Goal: Task Accomplishment & Management: Use online tool/utility

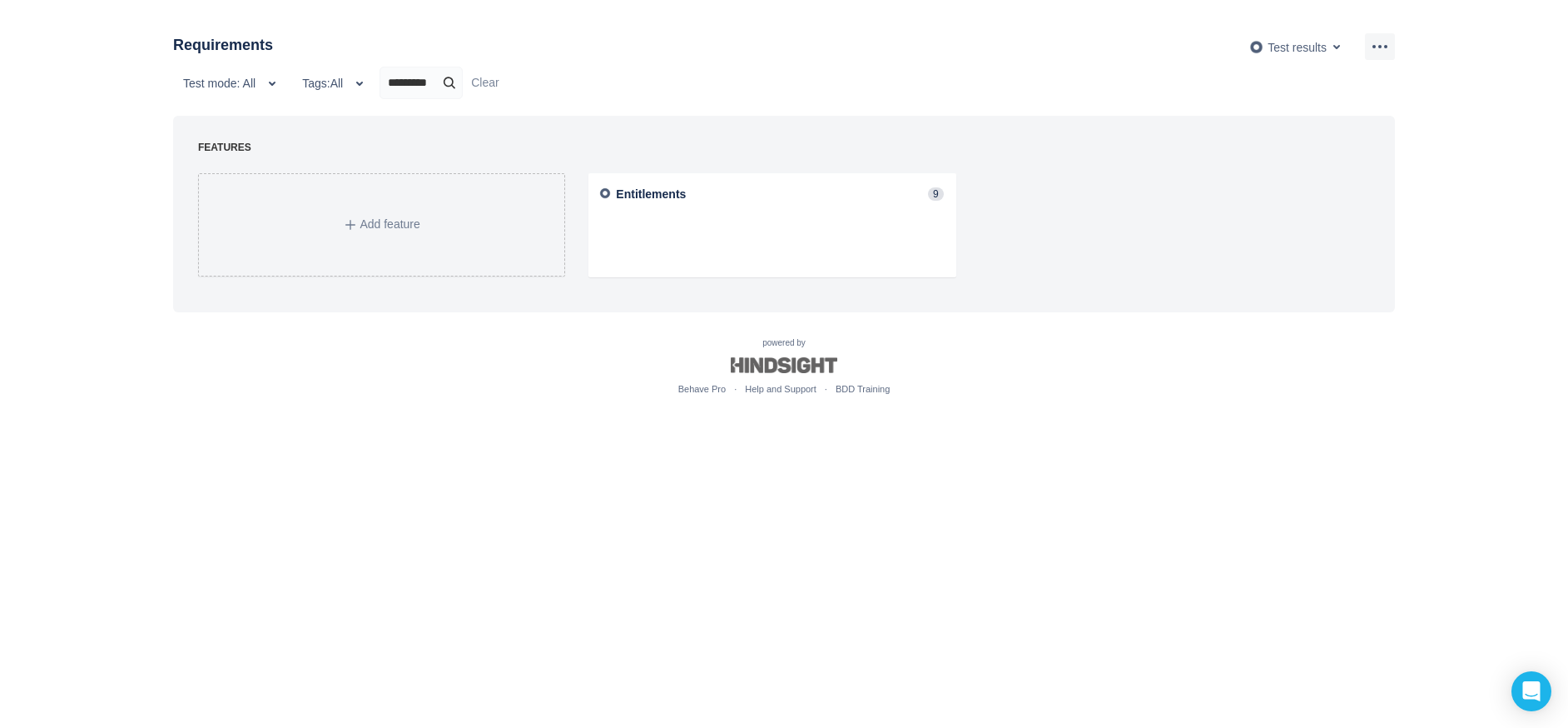
click at [428, 90] on input "*********" at bounding box center [421, 83] width 70 height 16
click at [428, 90] on input "*********" at bounding box center [483, 83] width 195 height 16
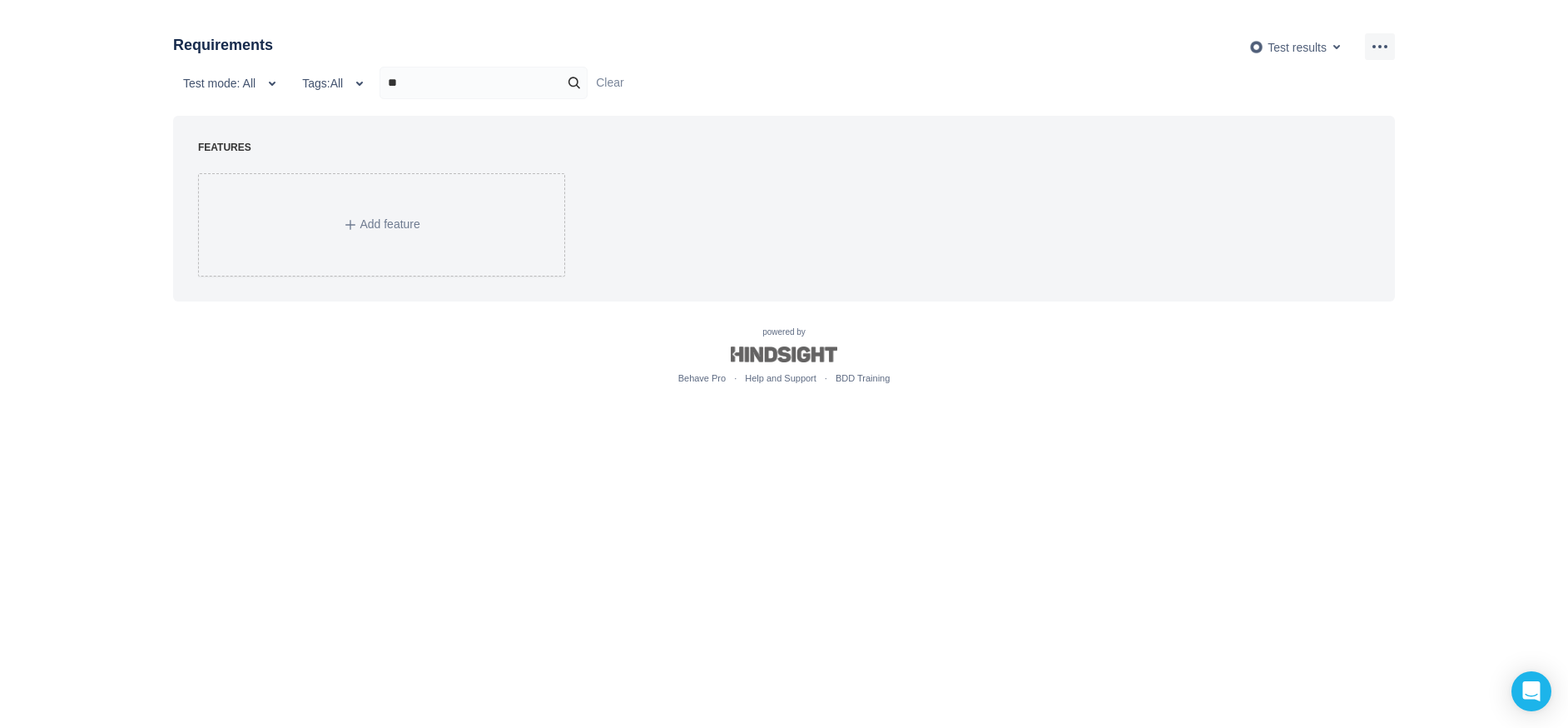
type input "*"
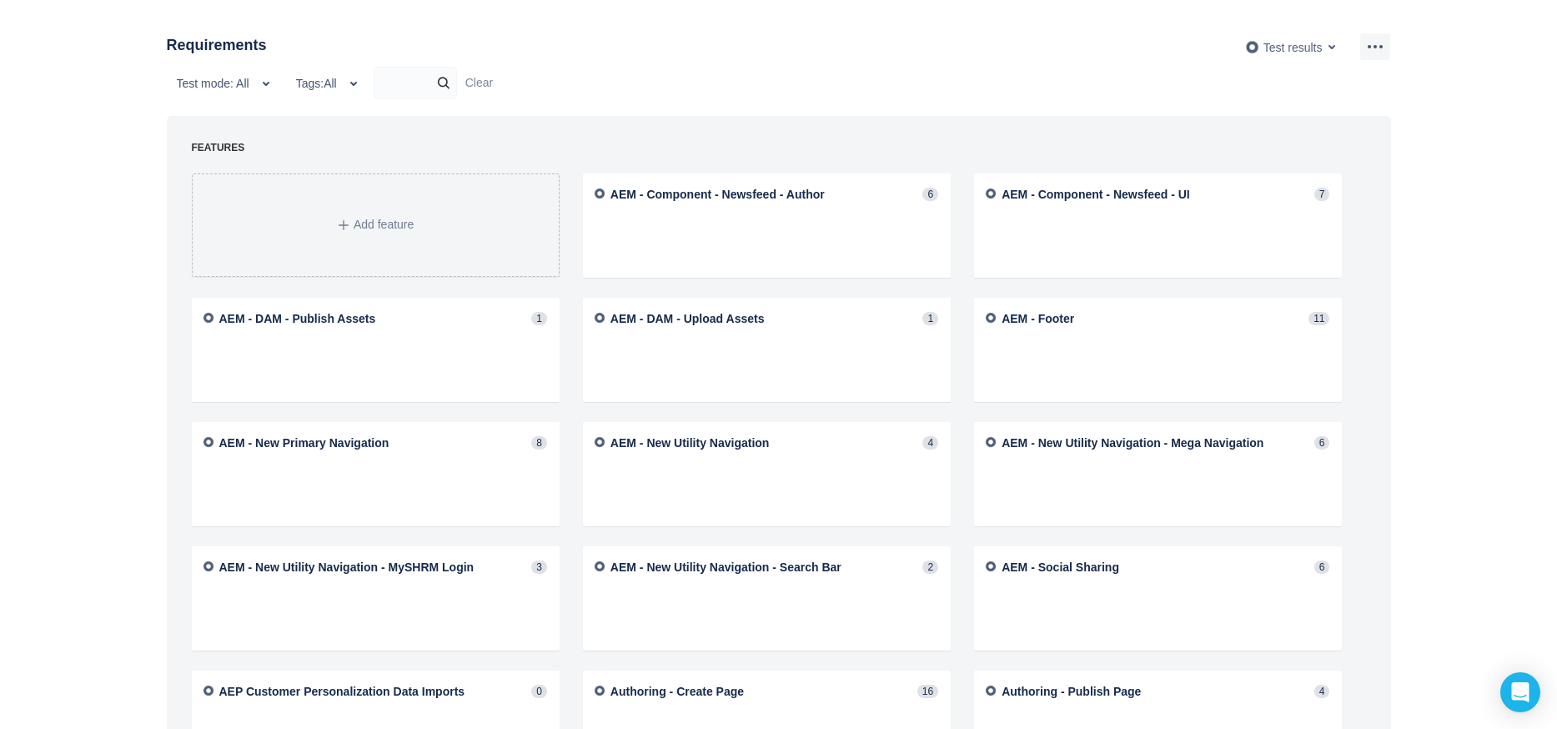
click at [476, 73] on ul "Test mode: All Tags: All Clear" at bounding box center [779, 83] width 1224 height 33
click at [407, 73] on div at bounding box center [415, 83] width 83 height 33
click at [405, 80] on input "text" at bounding box center [415, 83] width 70 height 16
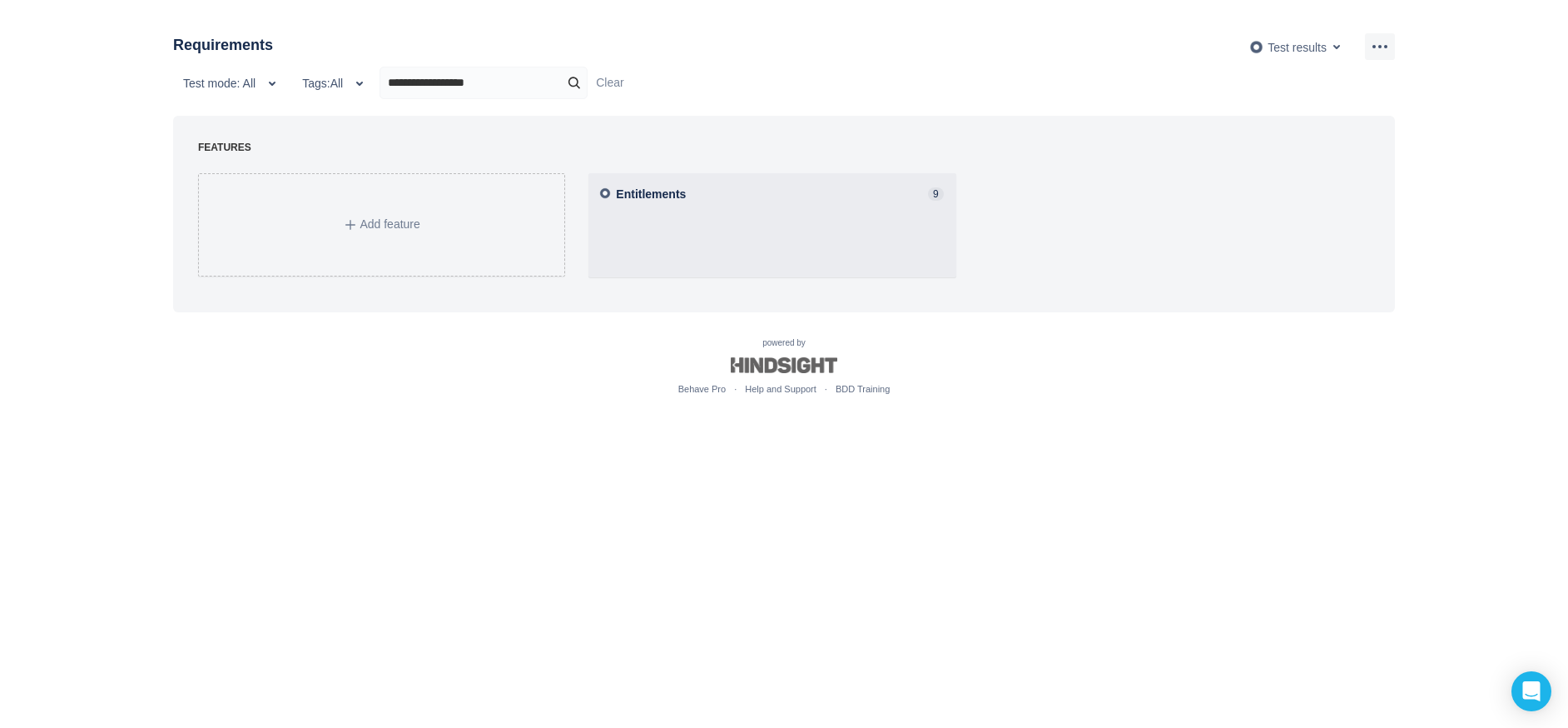
type input "**********"
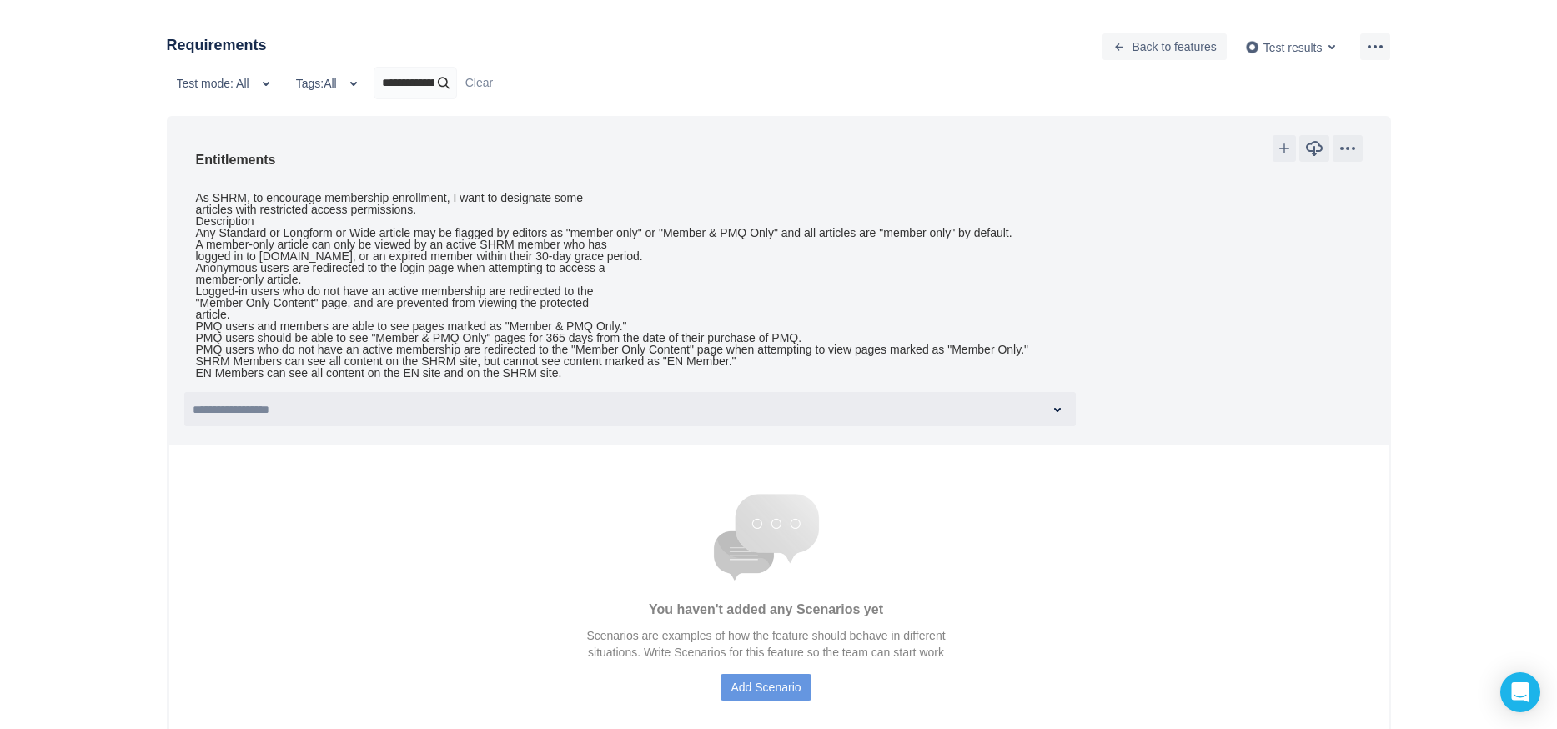
click at [1069, 394] on div at bounding box center [630, 409] width 889 height 31
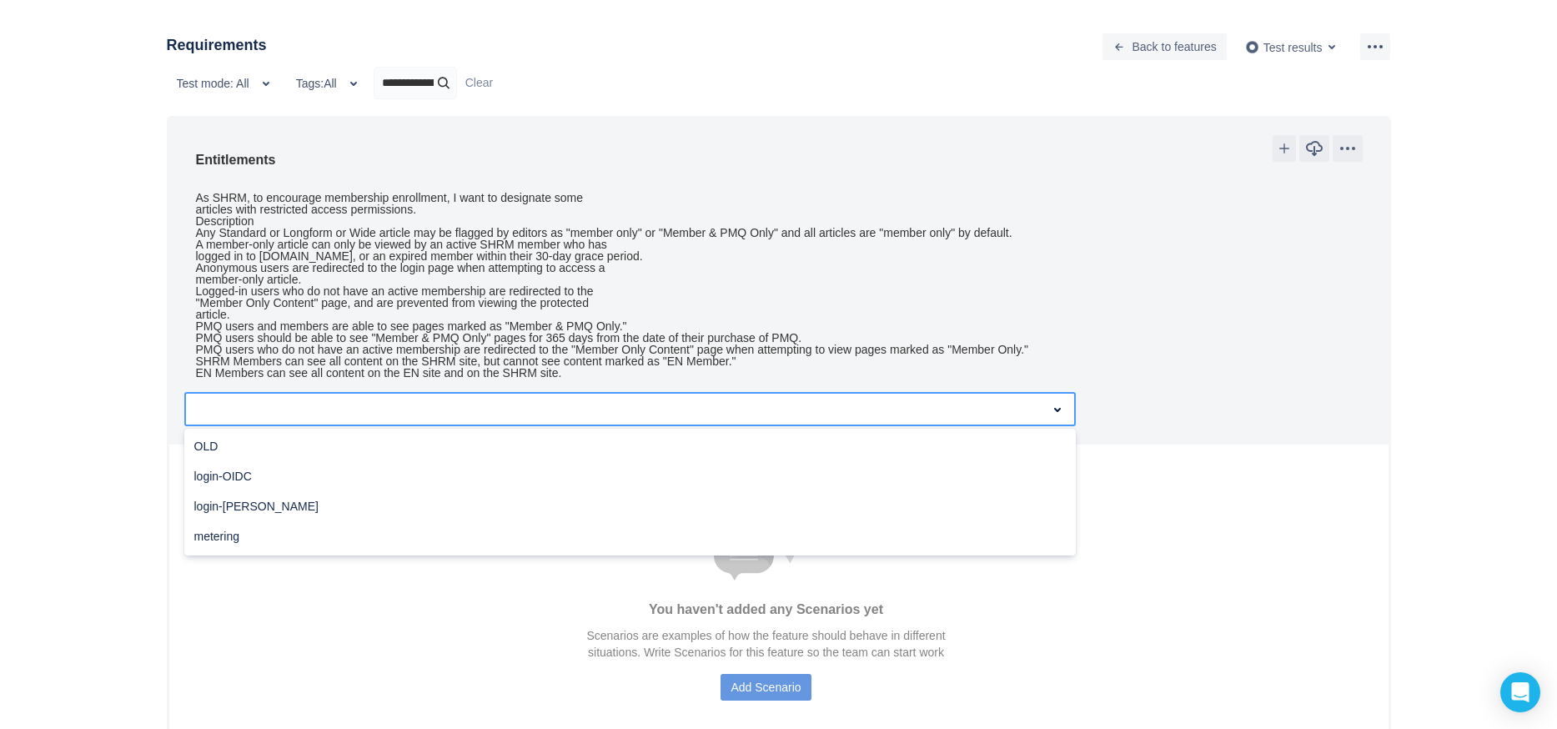
click at [1061, 399] on span at bounding box center [1057, 409] width 20 height 20
click at [1256, 399] on div "**********" at bounding box center [784, 283] width 1207 height 297
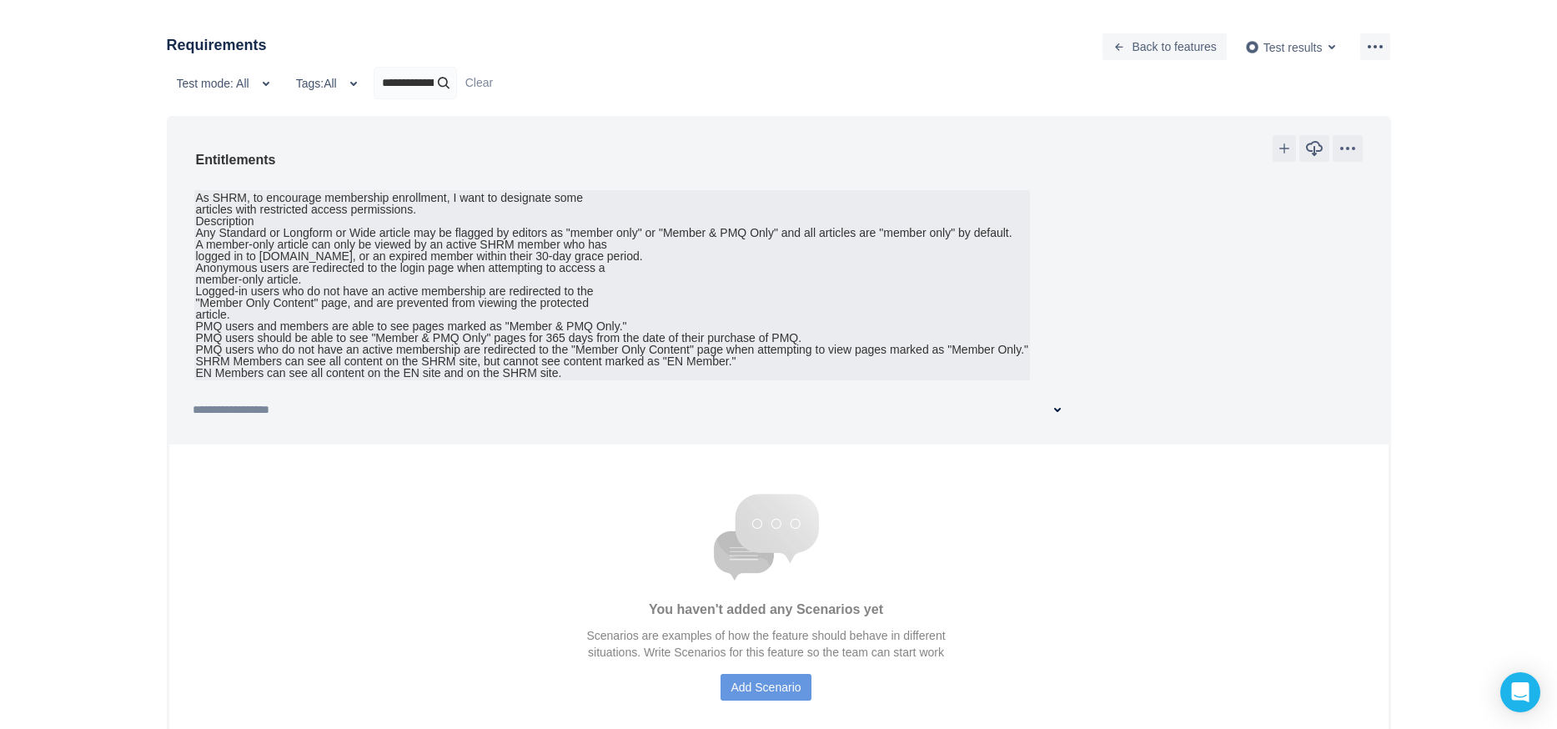
click at [829, 343] on div "PMQ users who do not have an active membership are redirected to the "Member On…" at bounding box center [612, 349] width 833 height 12
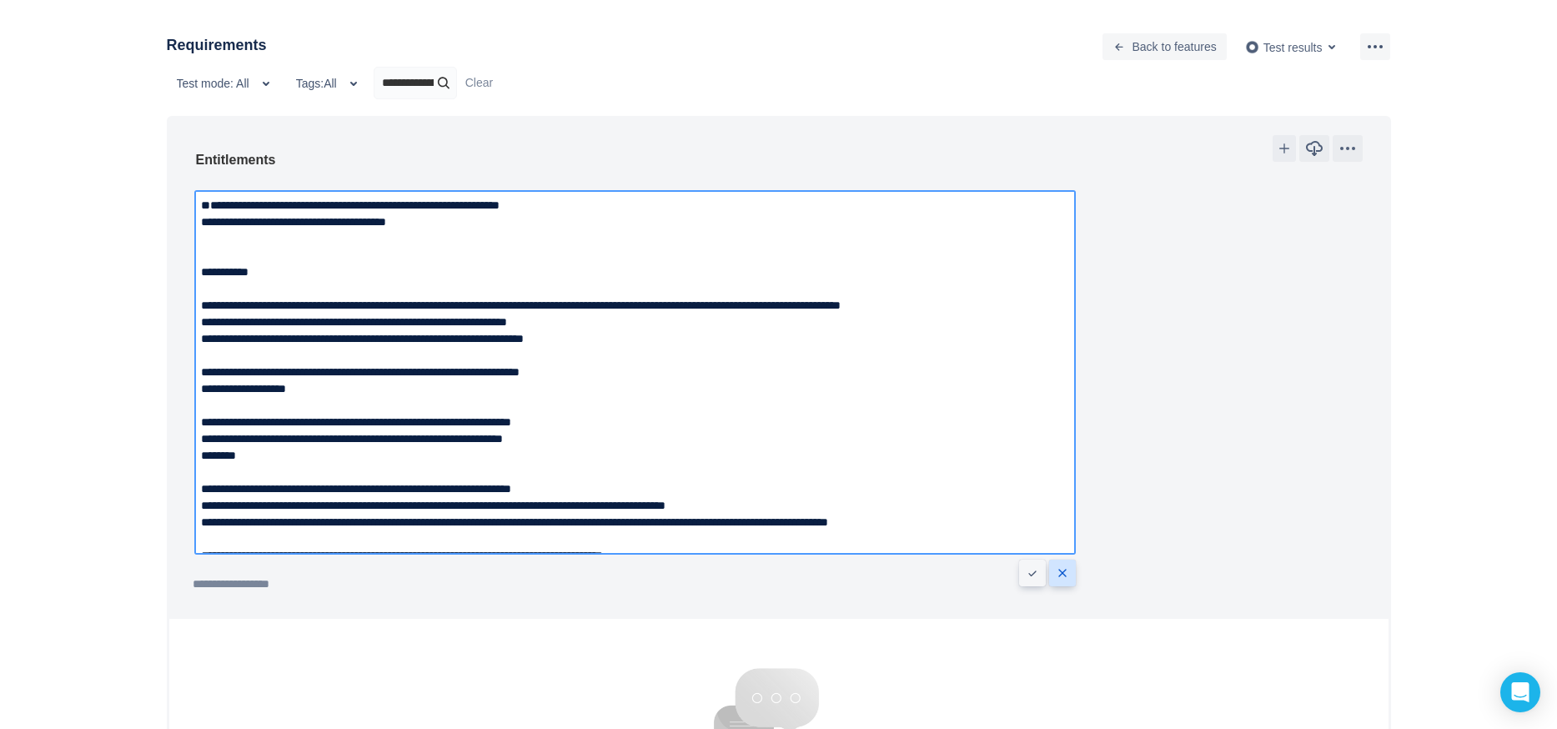
click at [1056, 571] on span "Cancel" at bounding box center [1061, 572] width 13 height 13
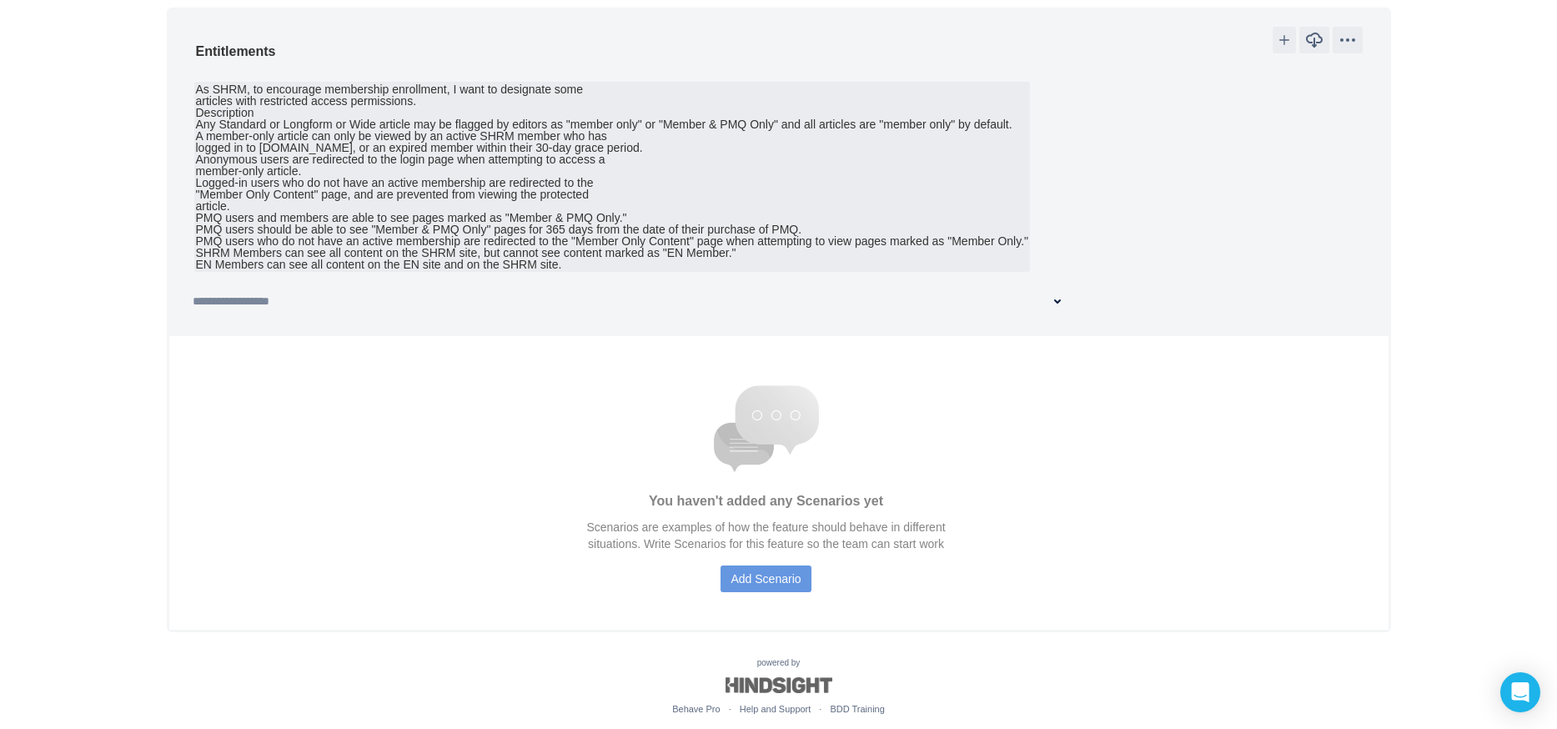
scroll to position [119, 0]
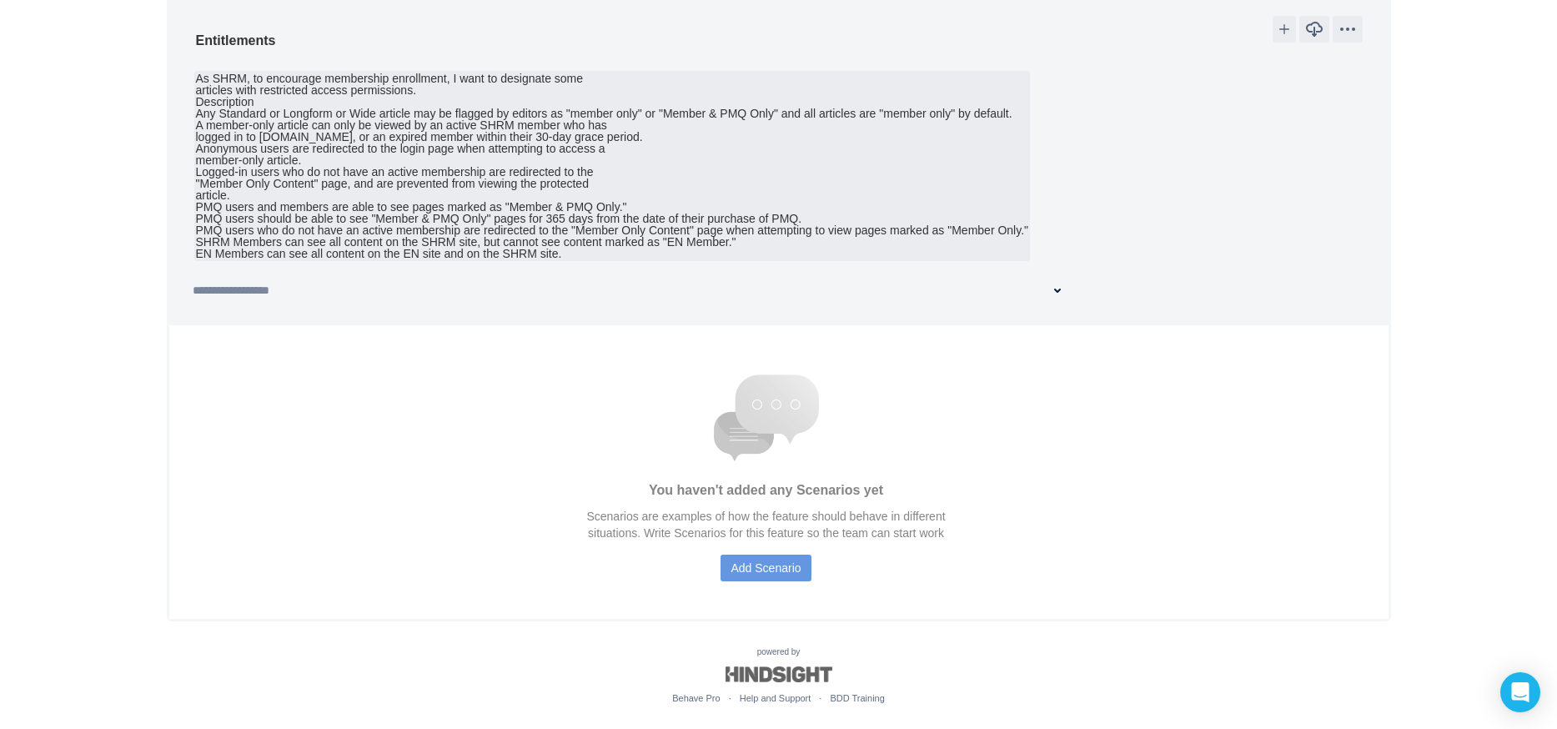
click at [760, 213] on div "PMQ users should be able to see "Member & PMQ Only" pages for 365 days from the…" at bounding box center [612, 219] width 833 height 12
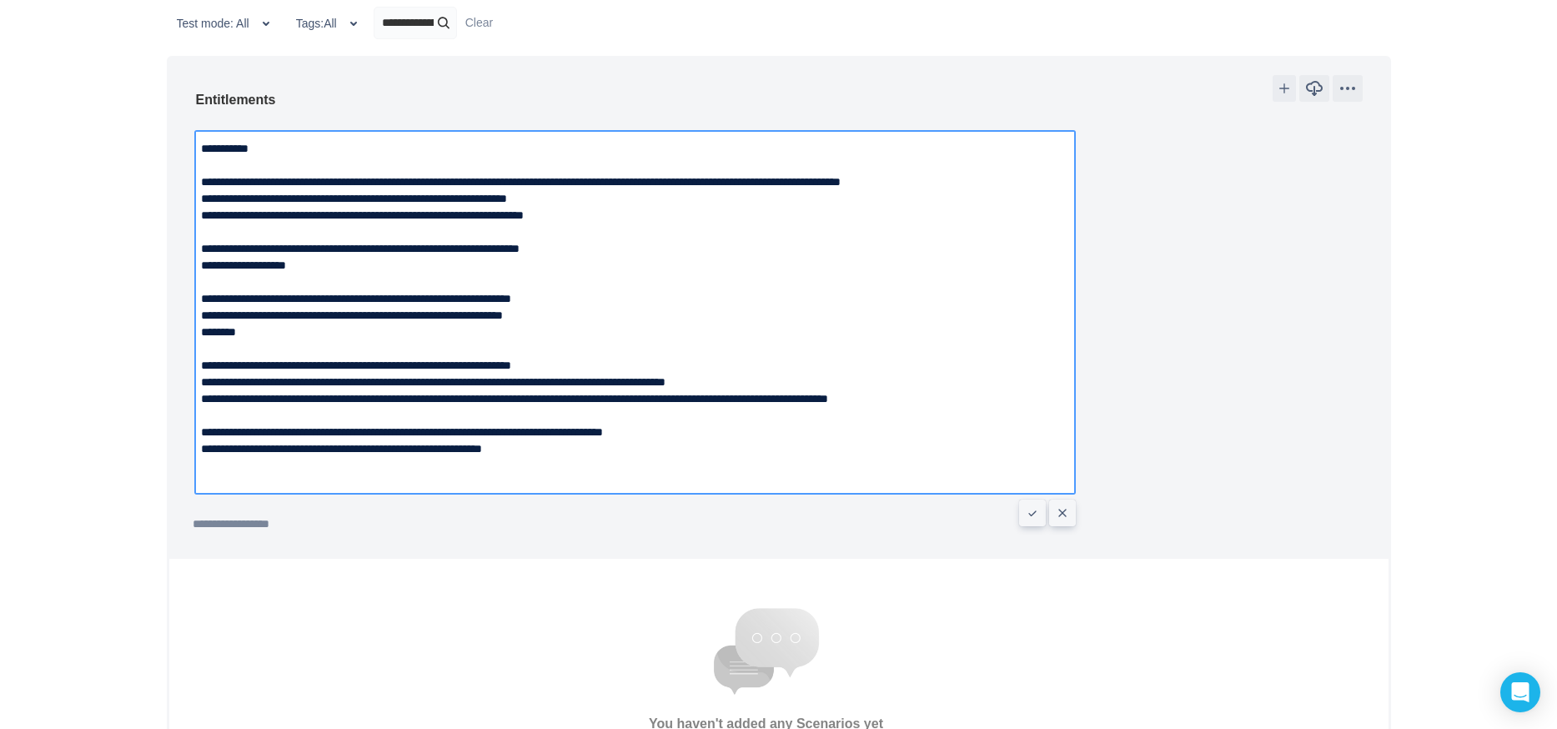
scroll to position [93, 0]
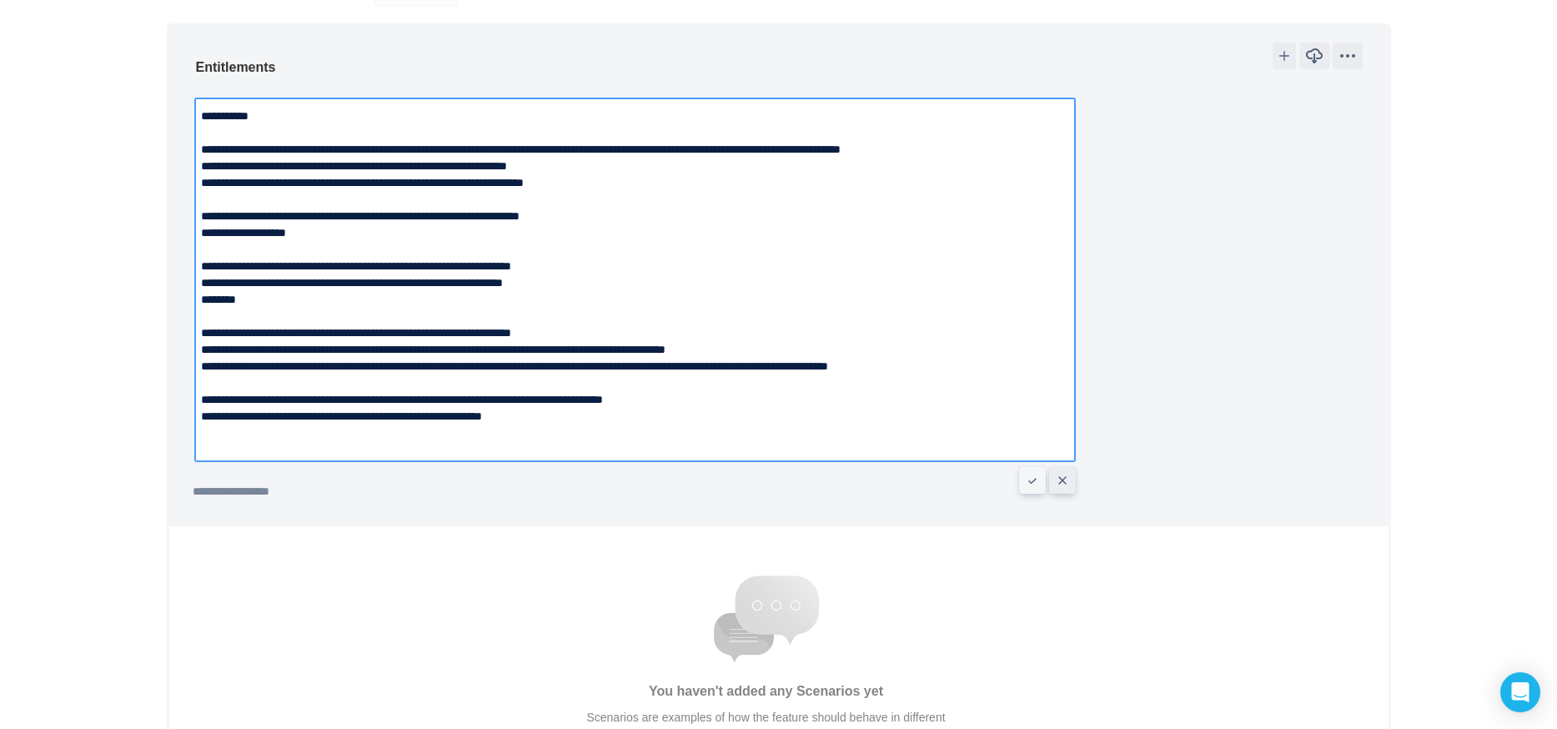
click at [1070, 484] on button "Cancel" at bounding box center [1062, 480] width 27 height 27
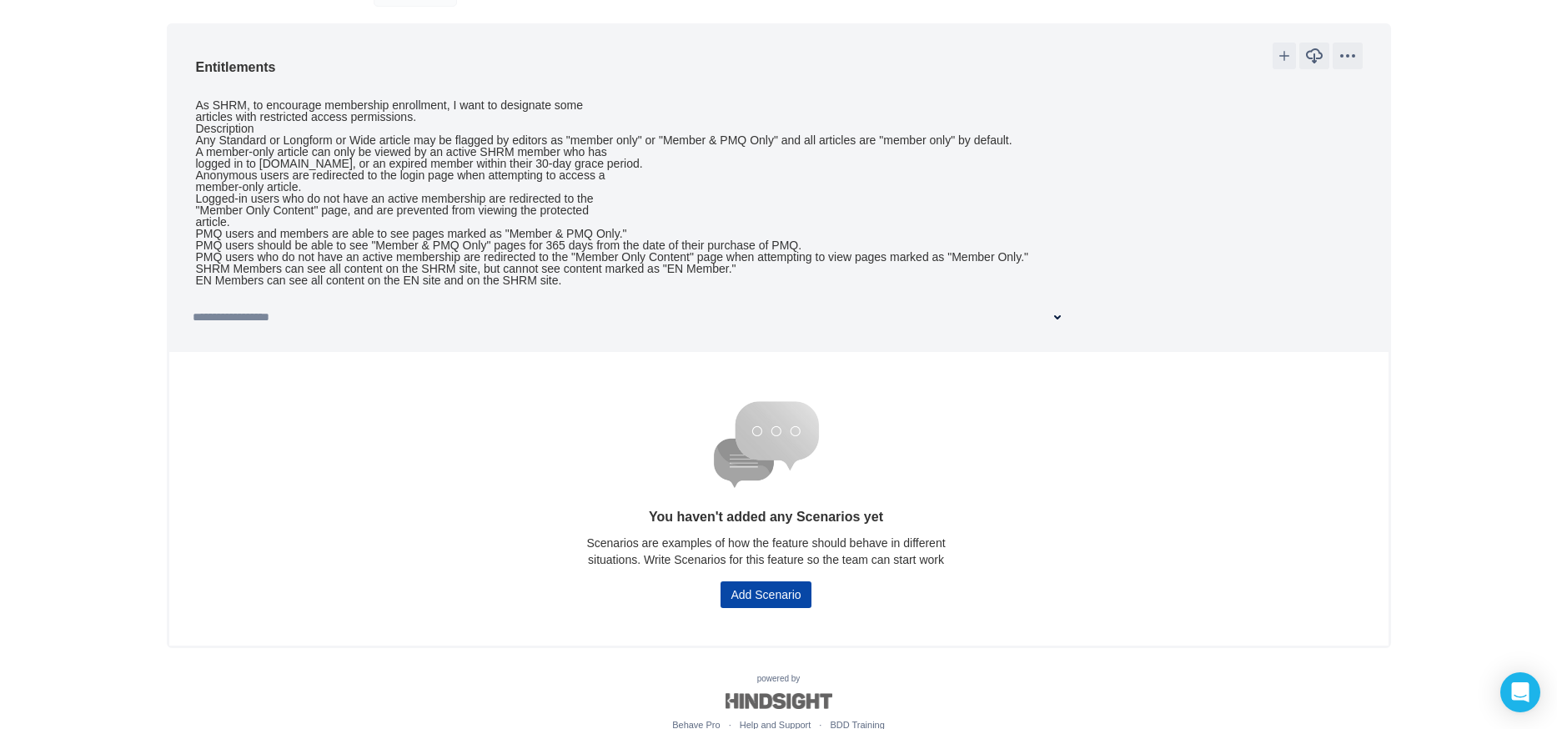
click at [755, 596] on span "Add Scenario" at bounding box center [765, 594] width 70 height 27
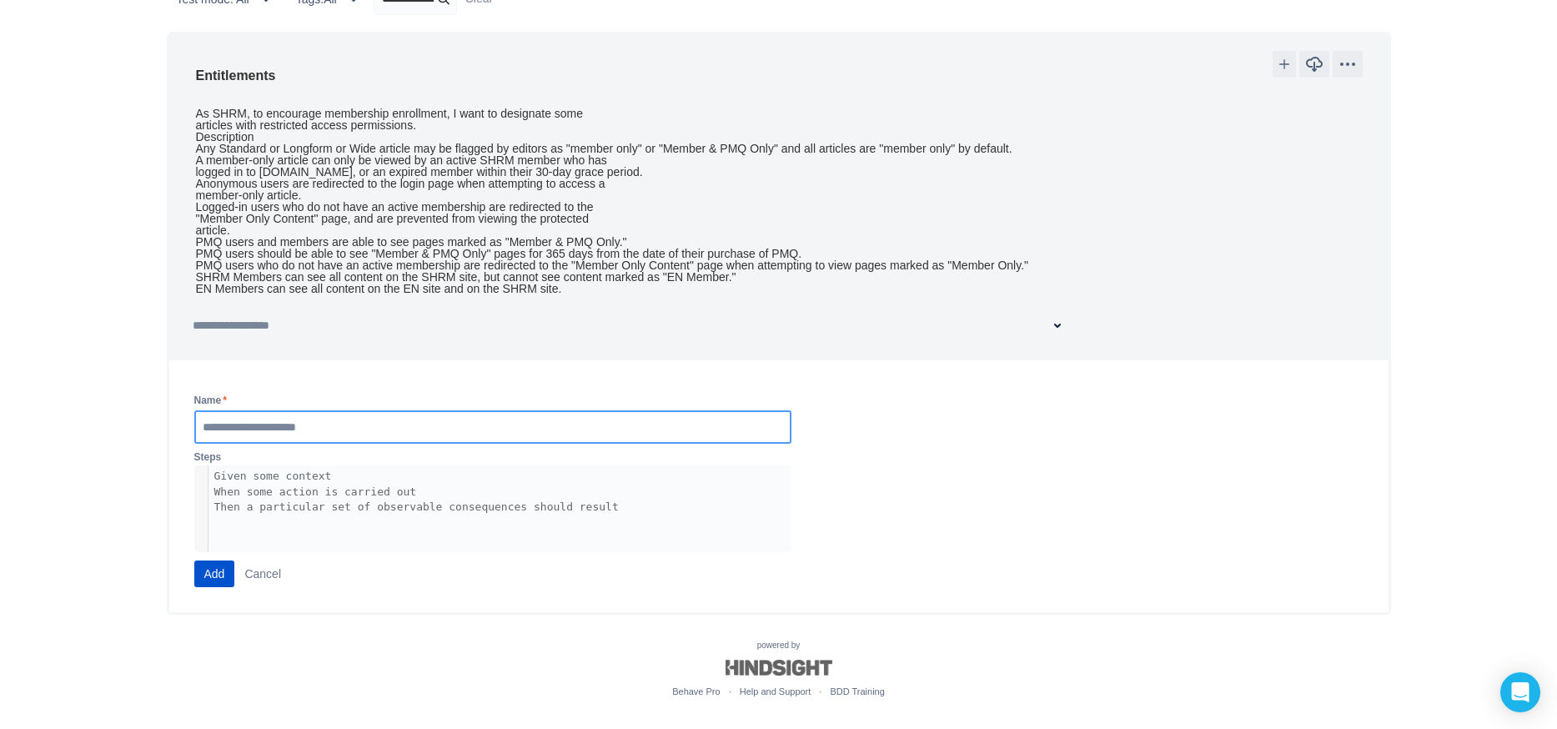
scroll to position [78, 0]
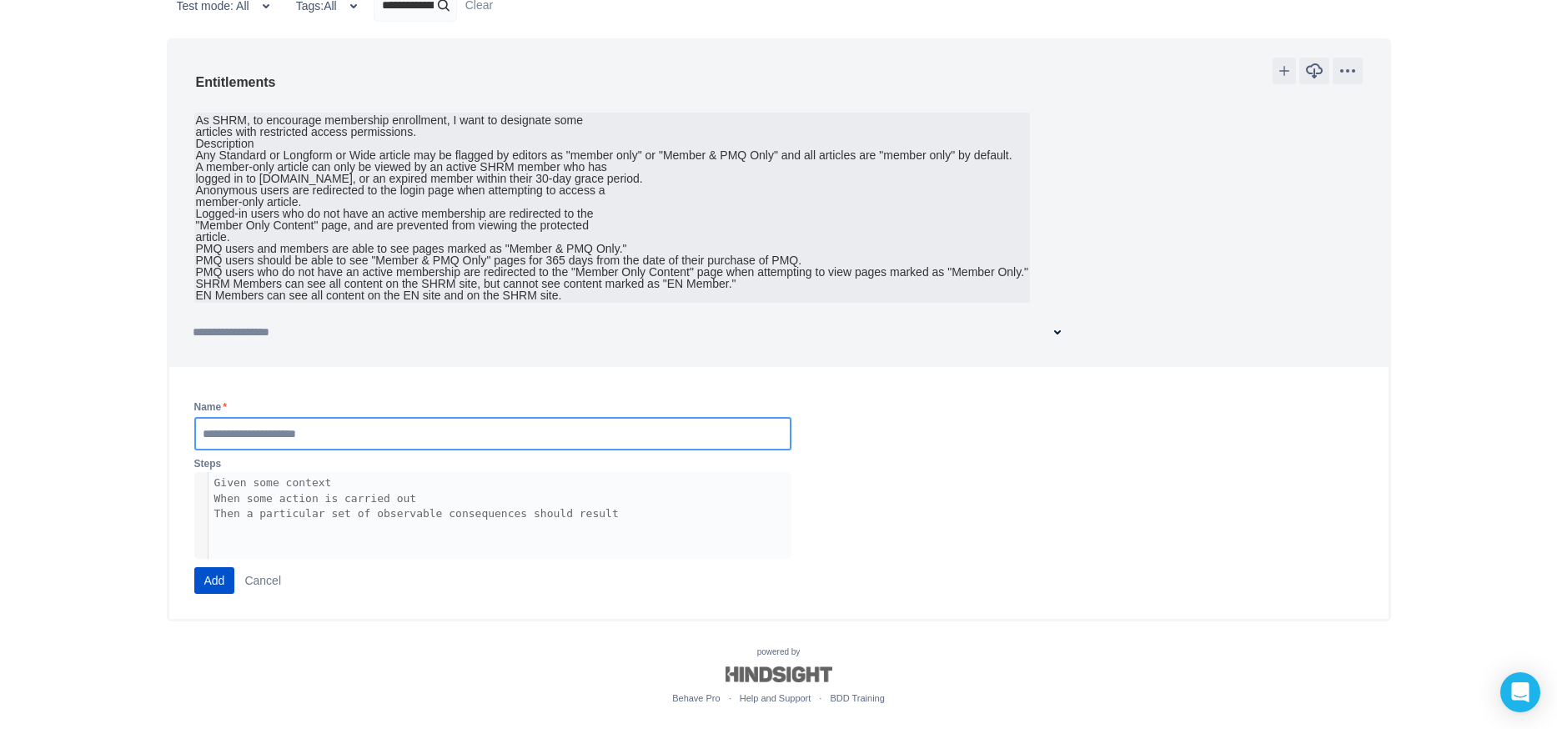
click at [913, 208] on div "Logged-in users who do not have an active membership are redirected to the" at bounding box center [612, 214] width 833 height 12
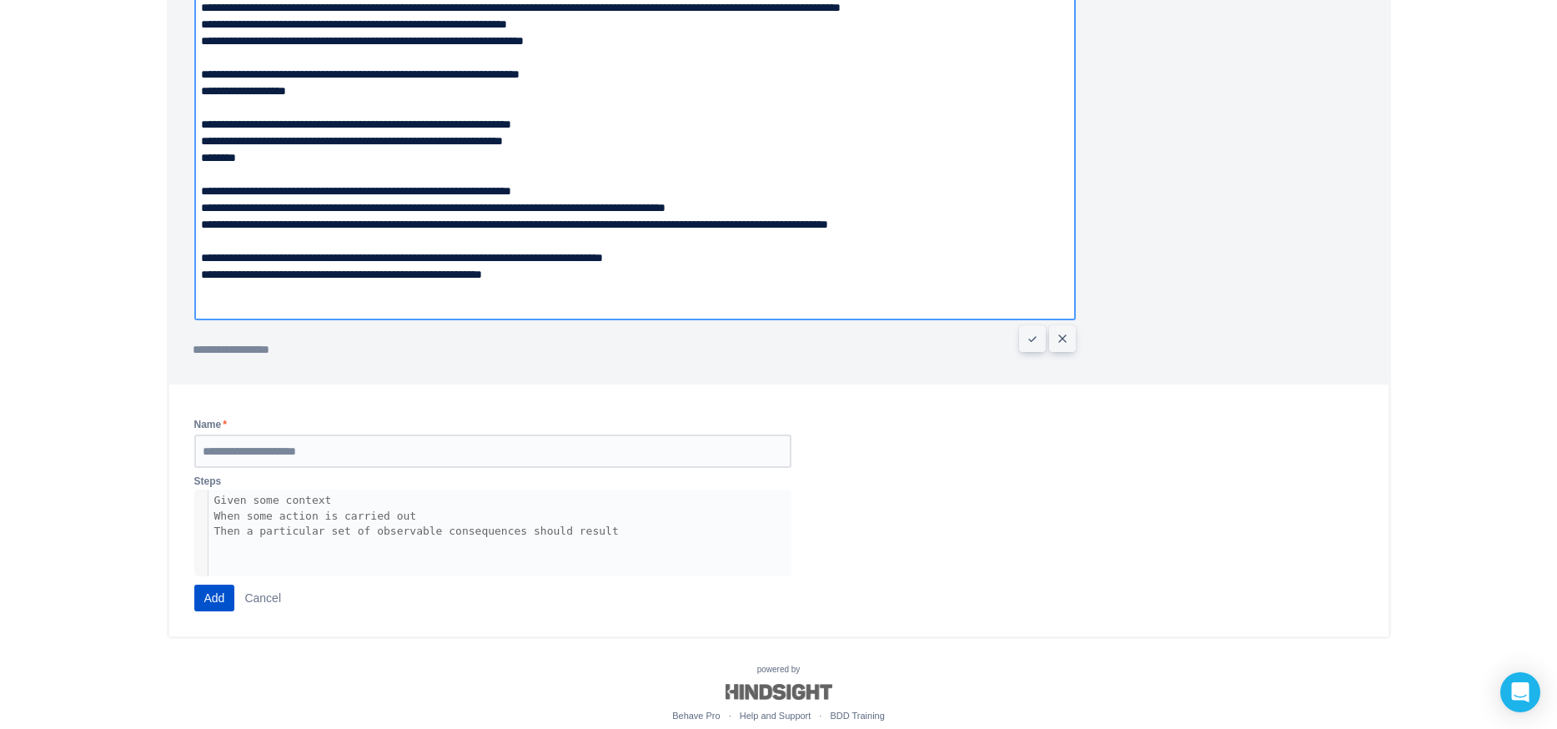
scroll to position [253, 0]
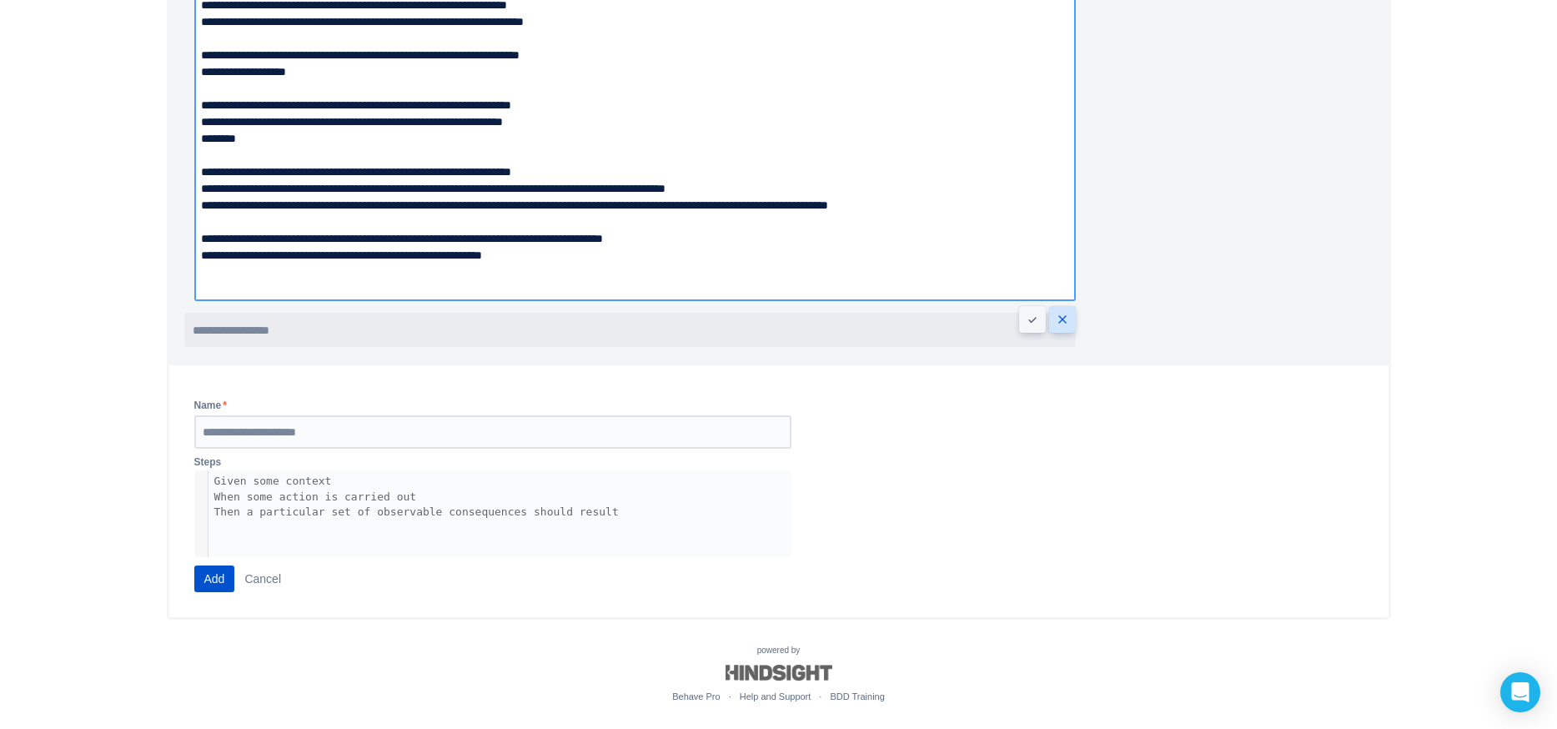
click at [1062, 319] on span "Cancel" at bounding box center [1061, 319] width 13 height 13
